Goal: Transaction & Acquisition: Download file/media

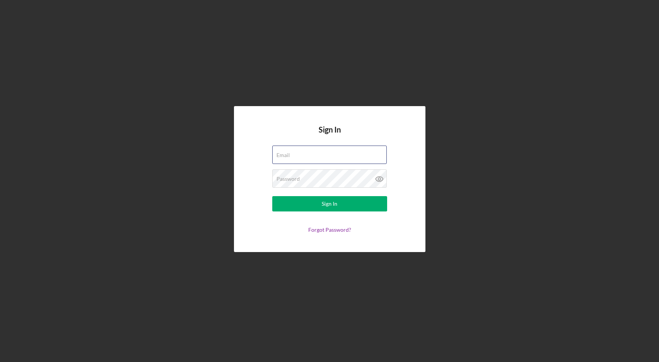
type input "[PERSON_NAME][EMAIL_ADDRESS][DOMAIN_NAME]"
click at [151, 129] on div "Sign In Email [PERSON_NAME][EMAIL_ADDRESS][DOMAIN_NAME] Password Sign In Forgot…" at bounding box center [329, 179] width 651 height 358
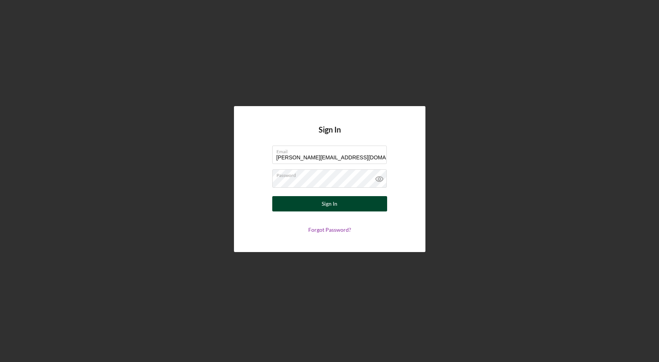
click at [342, 199] on button "Sign In" at bounding box center [329, 203] width 115 height 15
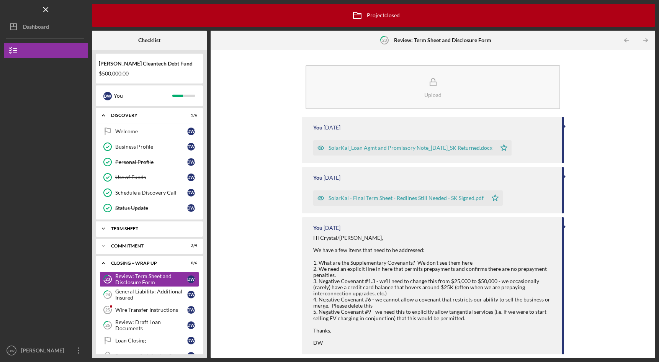
scroll to position [17, 0]
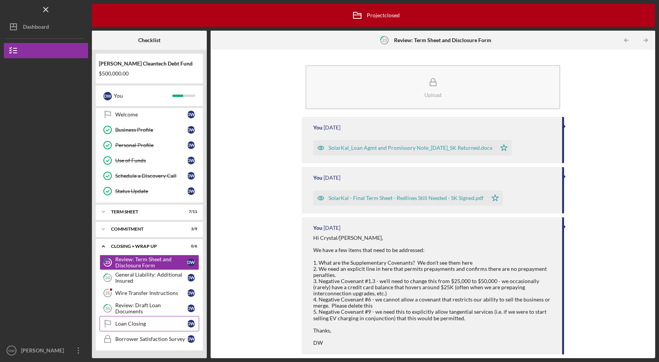
click at [155, 322] on div "Loan Closing" at bounding box center [151, 323] width 72 height 6
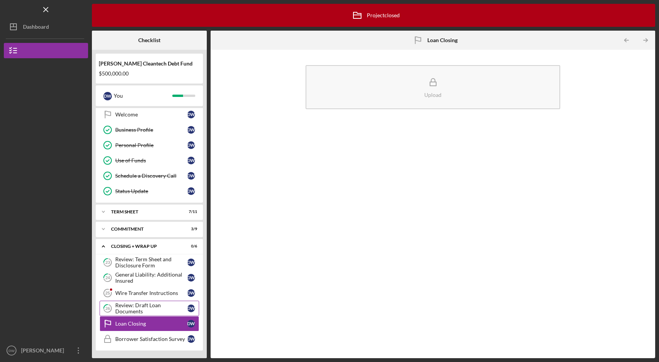
click at [126, 308] on div "Review: Draft Loan Documents" at bounding box center [151, 308] width 72 height 12
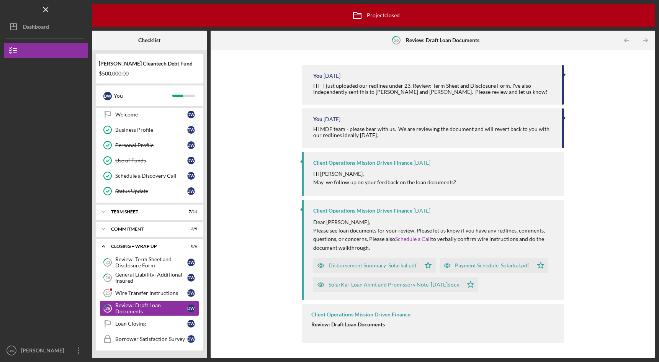
click at [359, 286] on div "SolarKal_Loan Agmt and Promissory Note_[DATE]docx" at bounding box center [393, 284] width 130 height 6
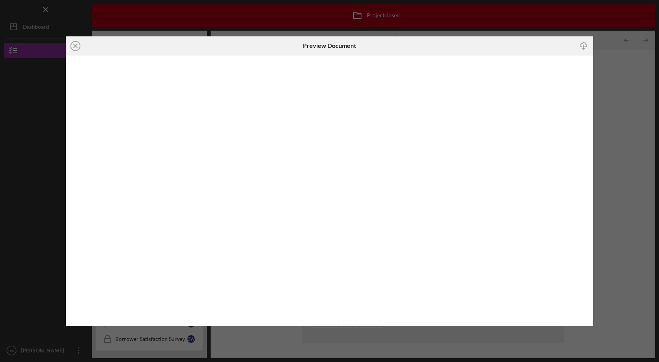
click at [583, 45] on line "button" at bounding box center [583, 47] width 0 height 4
click at [615, 128] on div "Icon/Close Preview Document Icon/Download" at bounding box center [329, 181] width 659 height 362
